Goal: Download file/media

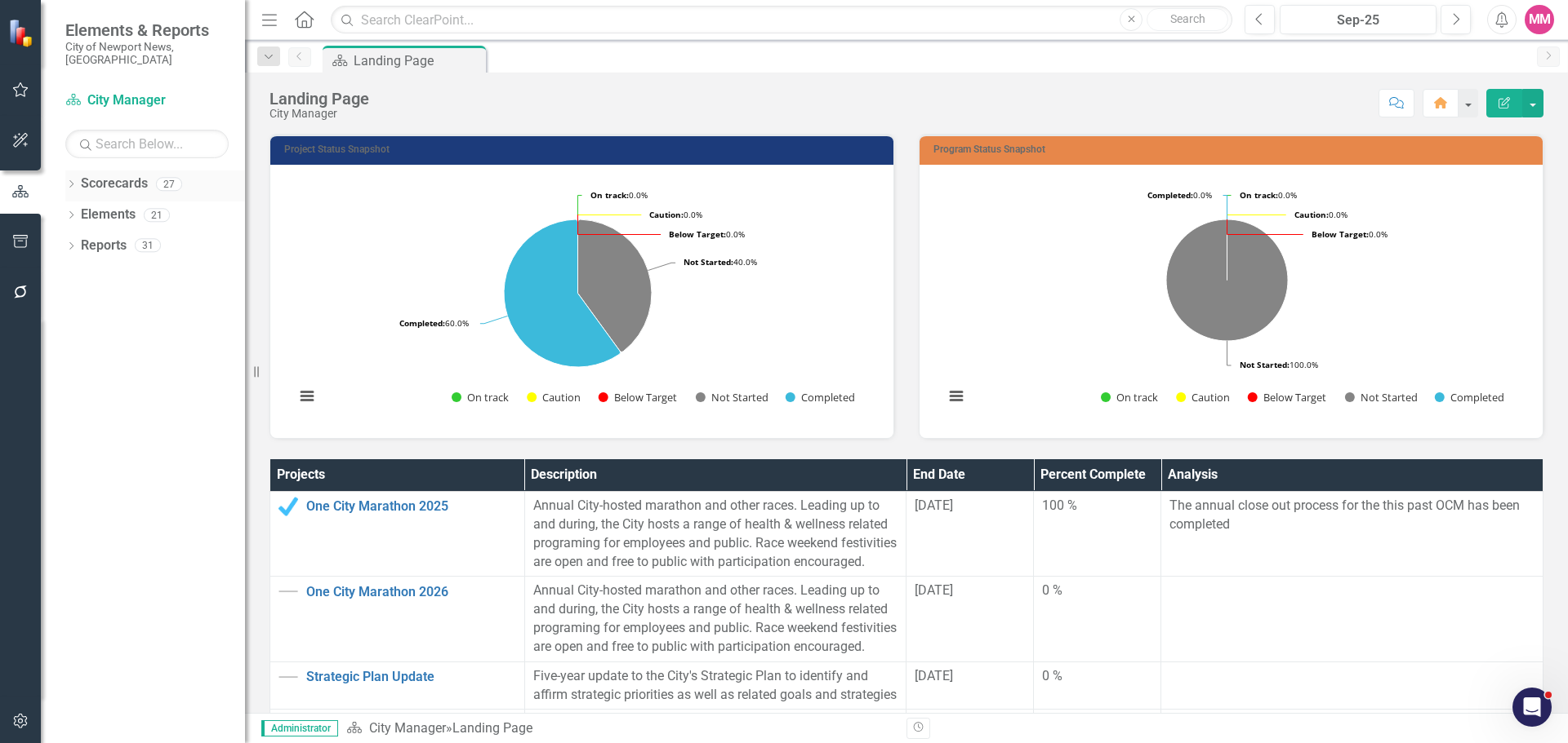
click at [71, 180] on icon at bounding box center [71, 184] width 4 height 8
click at [79, 210] on icon "Dropdown" at bounding box center [79, 214] width 12 height 10
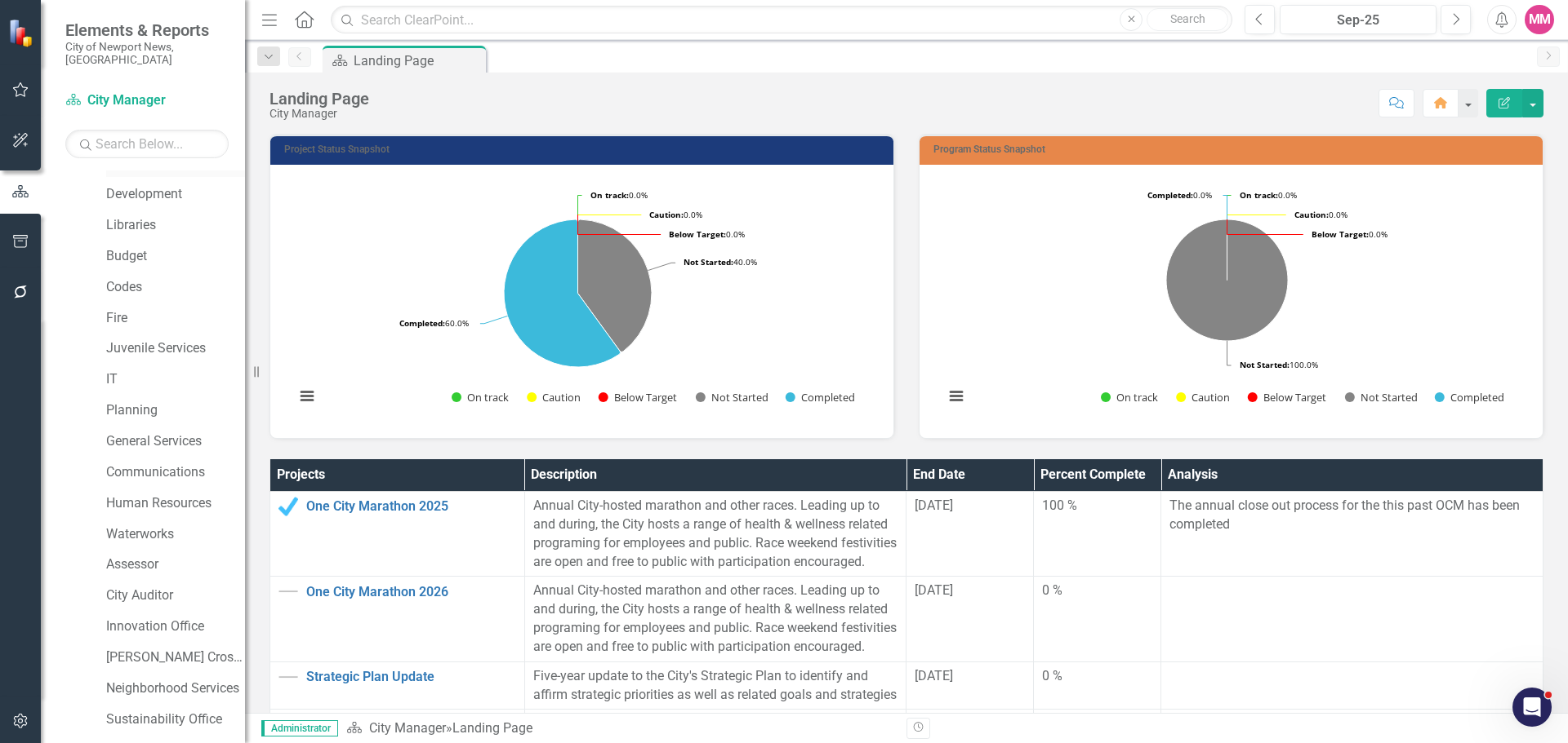
scroll to position [340, 0]
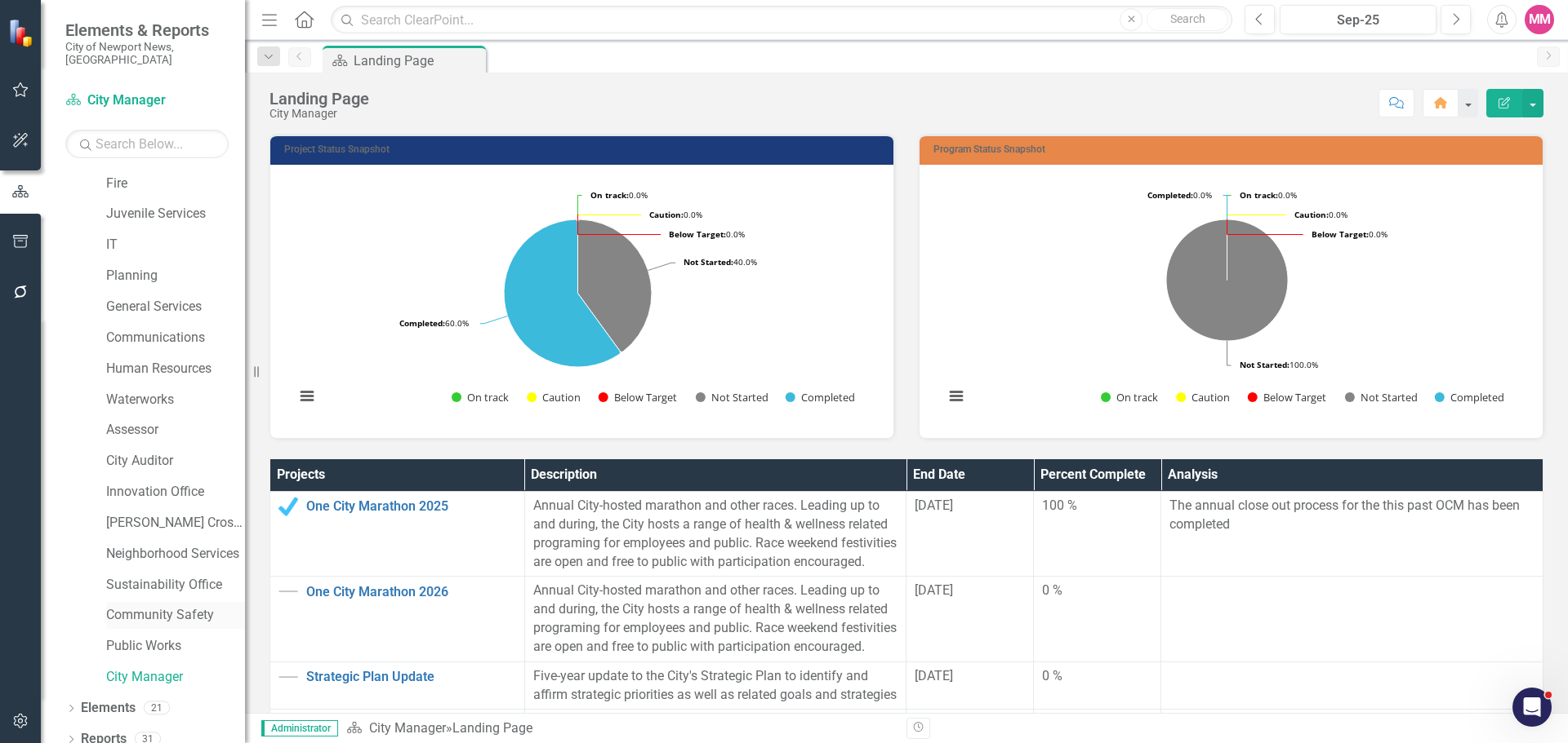
click at [197, 611] on link "Community Safety" at bounding box center [175, 616] width 139 height 19
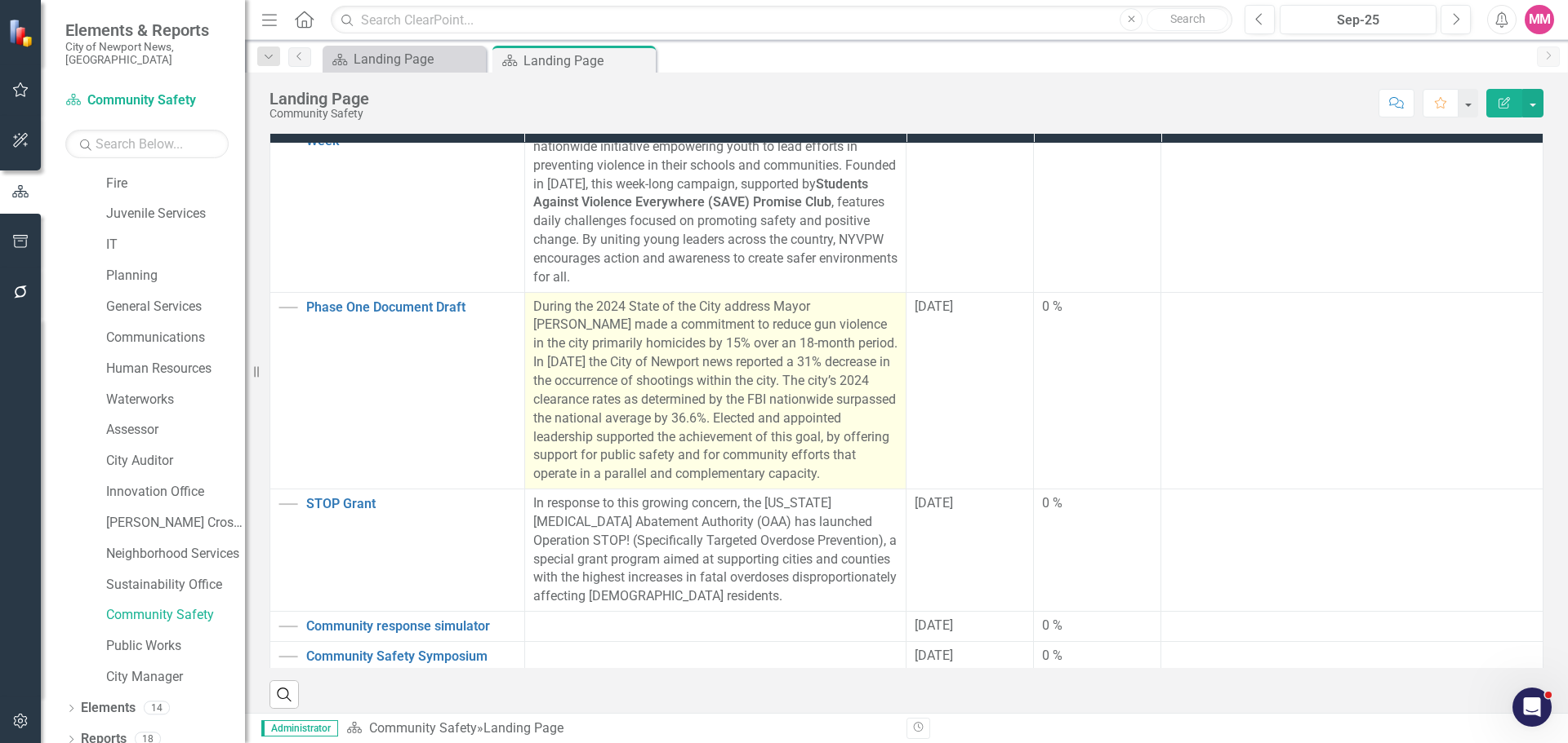
scroll to position [46, 0]
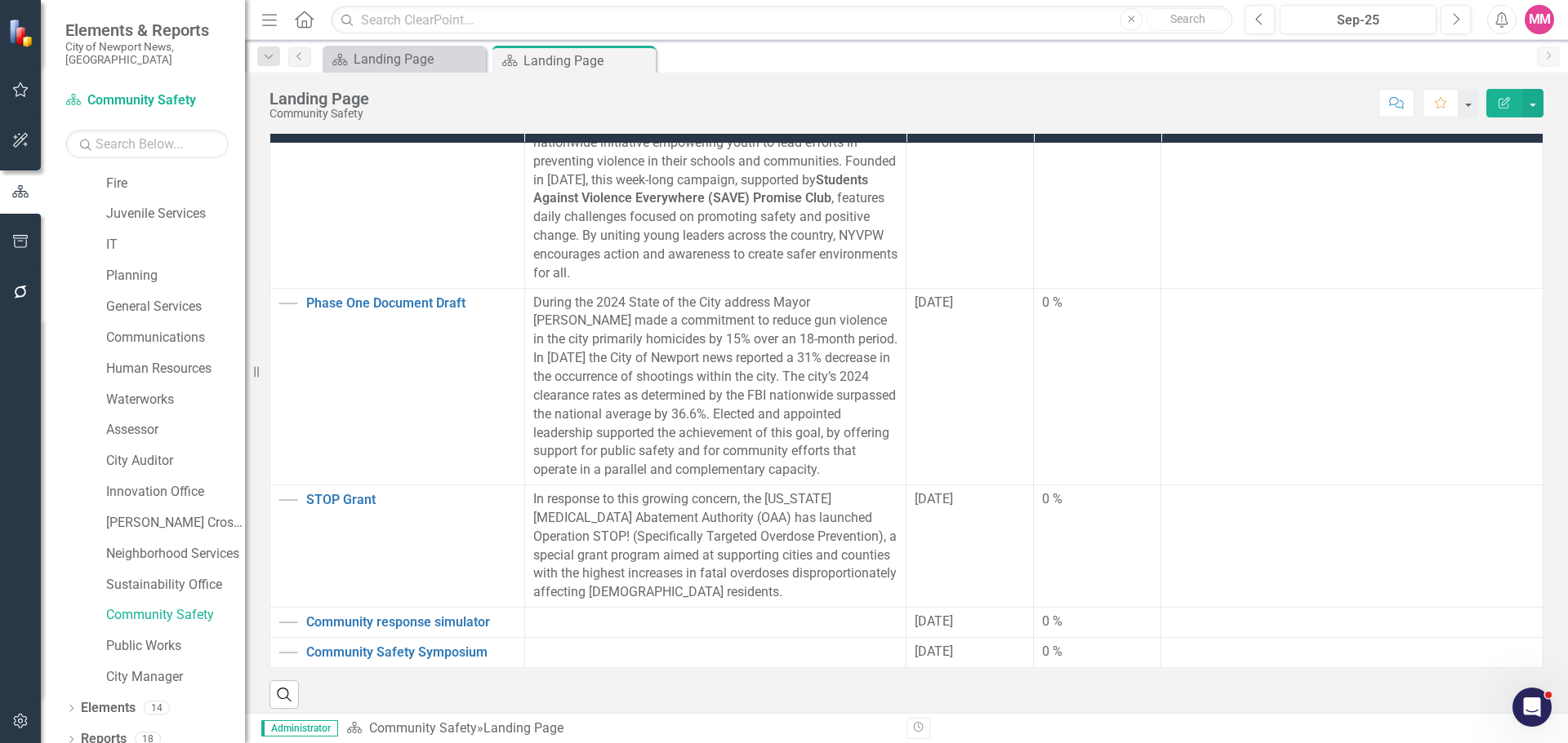
click at [1544, 105] on div "Landing Page Community Safety Score: N/A Sep-25 Completed Comment Favorite Edit…" at bounding box center [906, 96] width 1323 height 49
click at [1537, 104] on button "button" at bounding box center [1533, 103] width 21 height 29
click at [1446, 230] on link "PDF Export to PDF" at bounding box center [1476, 229] width 132 height 30
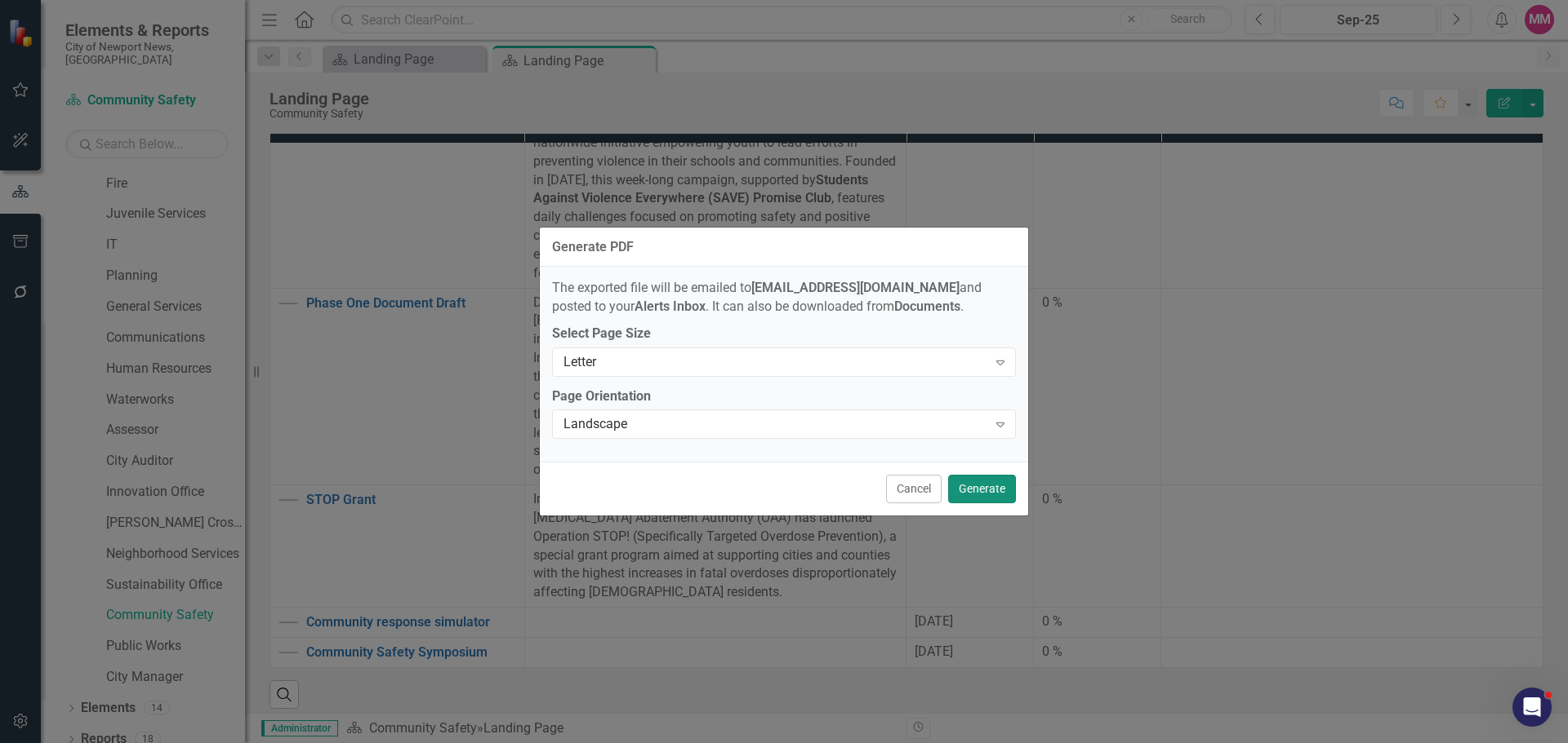
click at [980, 488] on button "Generate" at bounding box center [982, 490] width 68 height 29
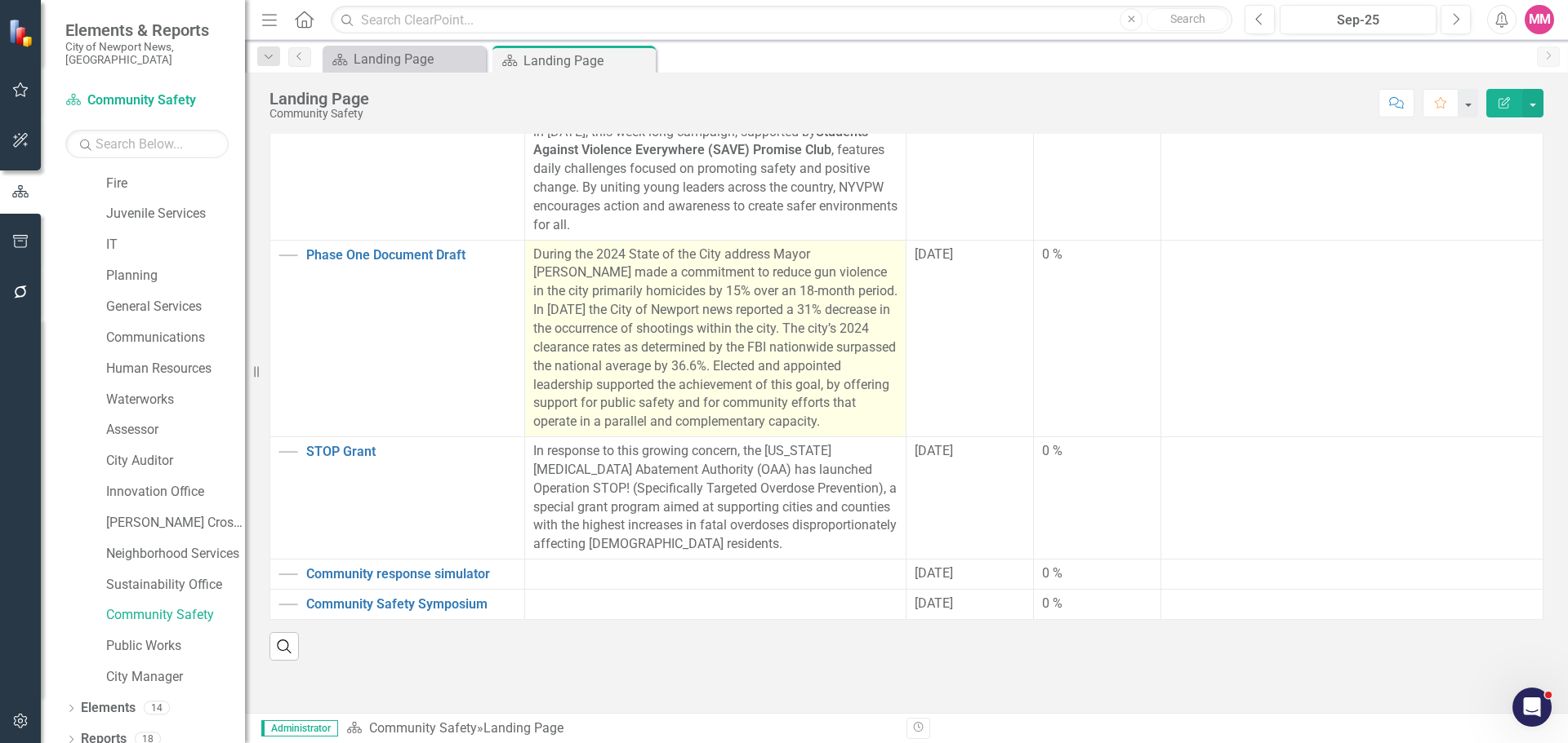
scroll to position [431, 0]
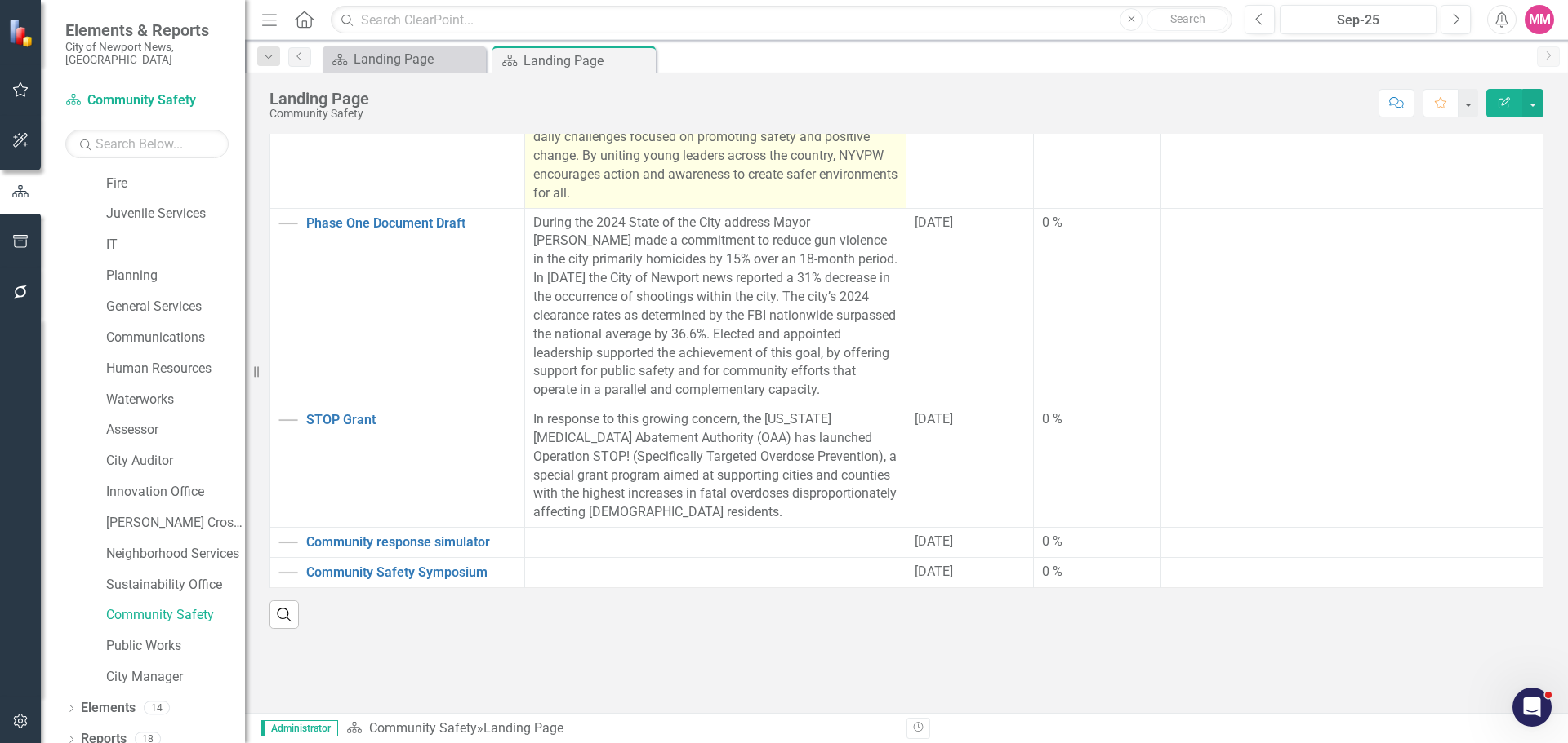
click at [772, 86] on div "Landing Page Community Safety Score: N/A Sep-25 Completed Comment Favorite Edit…" at bounding box center [906, 96] width 1323 height 49
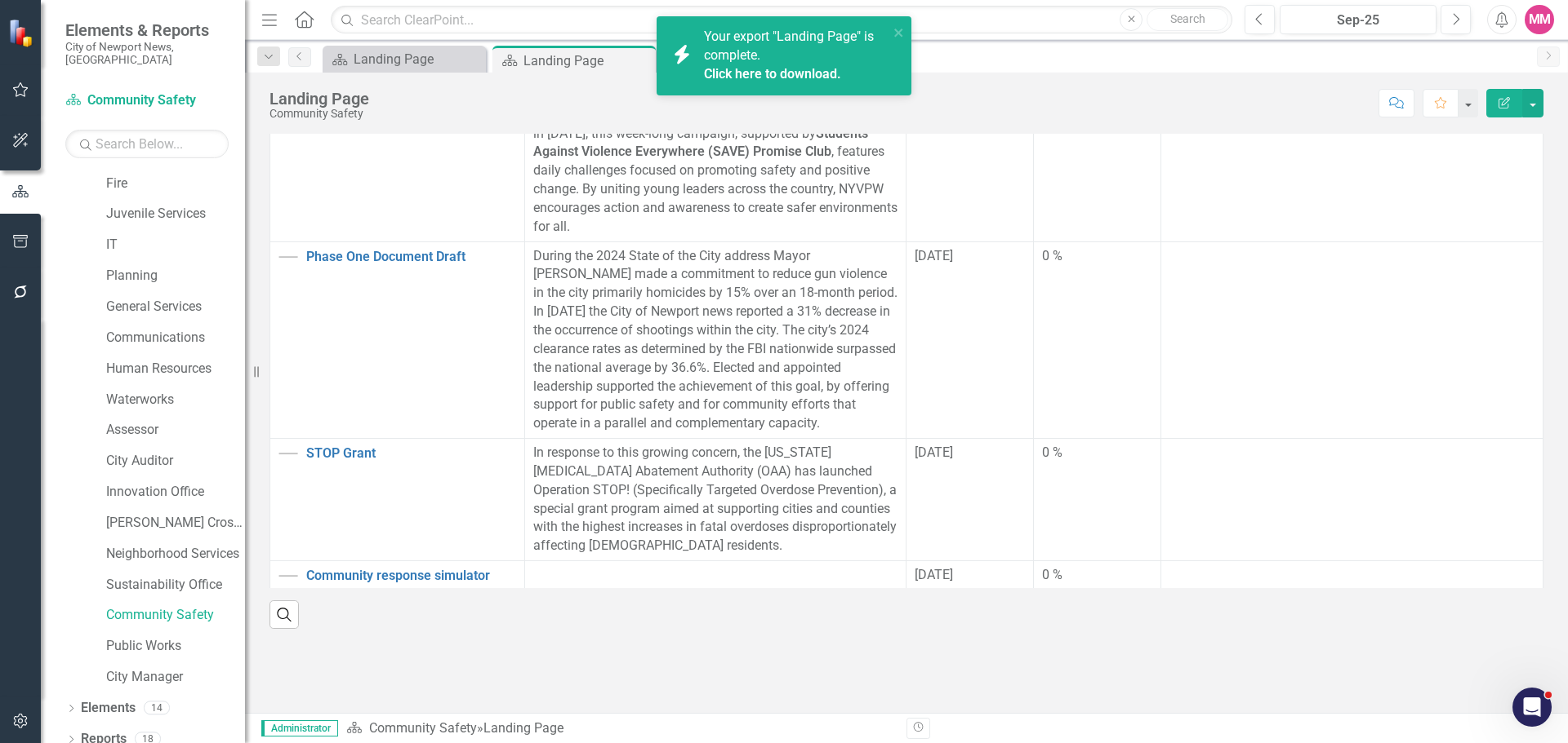
click at [806, 67] on link "Click here to download." at bounding box center [773, 73] width 137 height 15
